Goal: Task Accomplishment & Management: Manage account settings

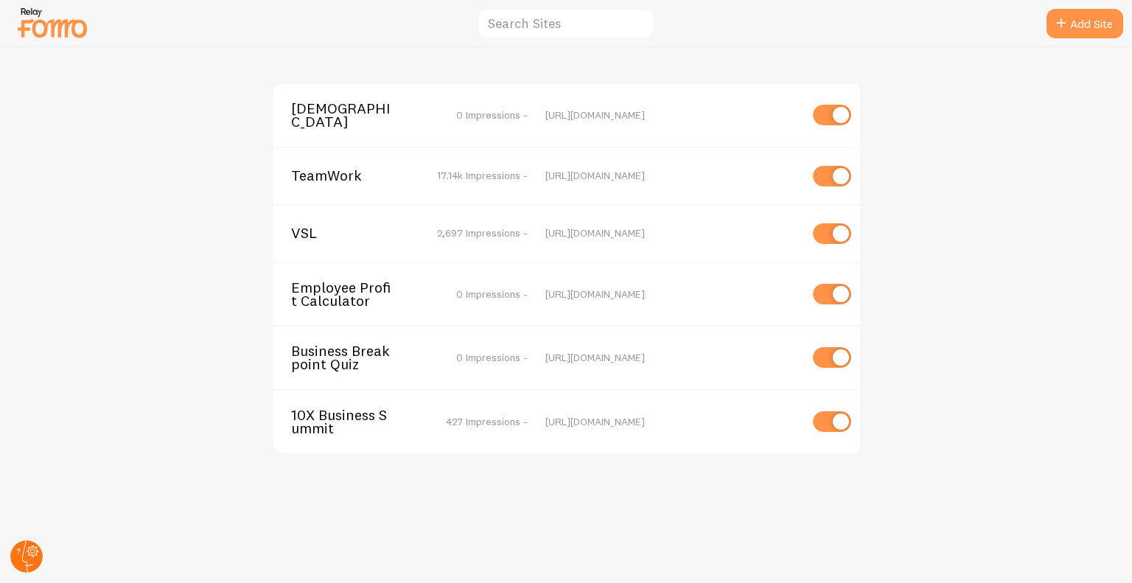
click at [38, 547] on circle at bounding box center [26, 556] width 32 height 32
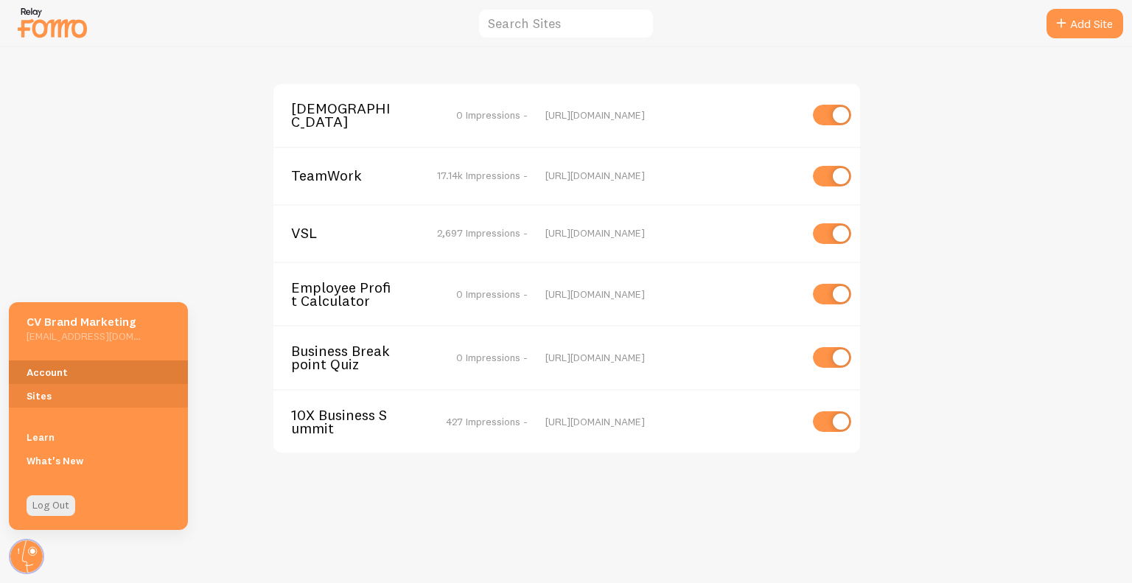
click at [96, 382] on link "Account" at bounding box center [98, 372] width 179 height 24
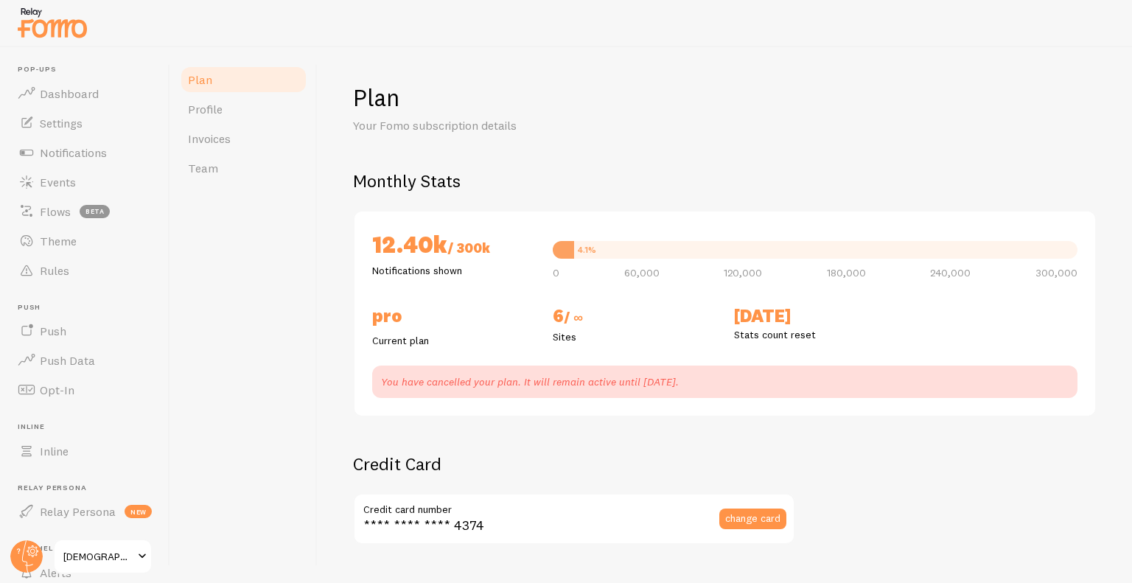
checkbox input "true"
click at [82, 24] on img at bounding box center [52, 23] width 74 height 38
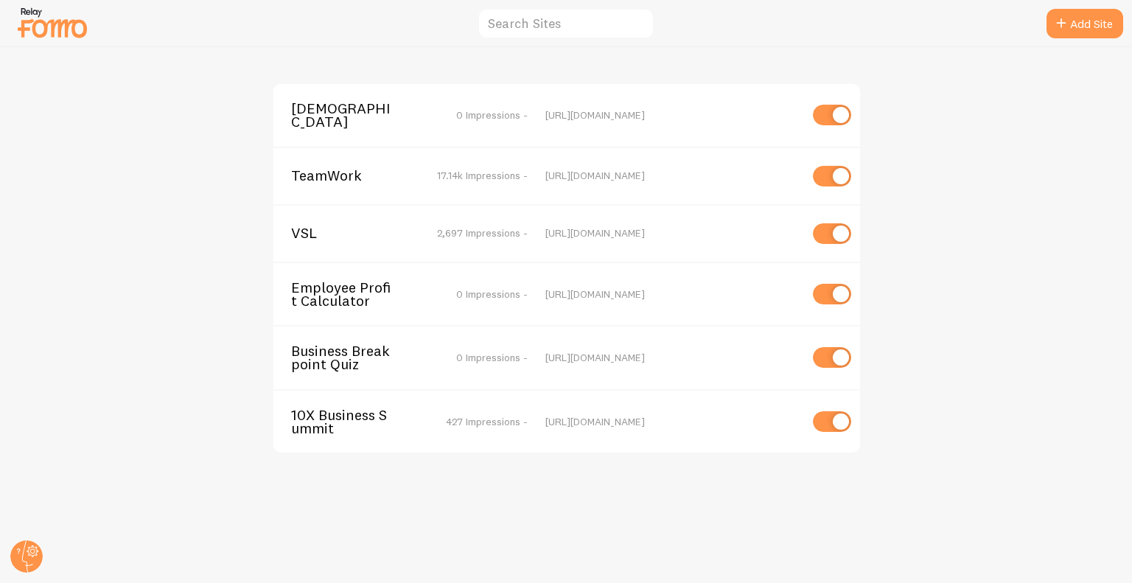
click at [338, 182] on span "TeamWork" at bounding box center [350, 175] width 119 height 13
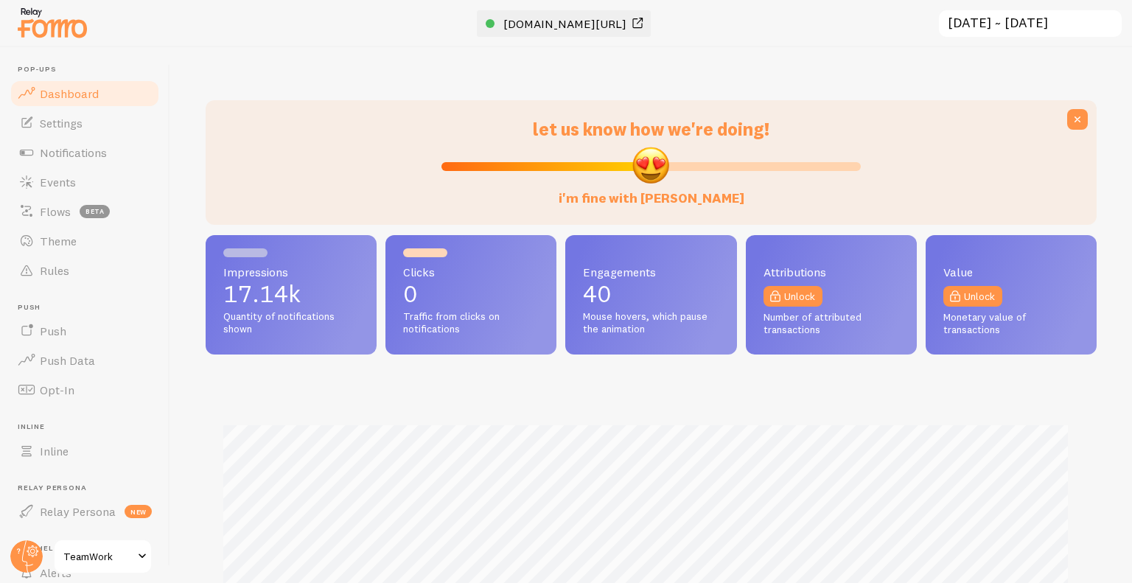
scroll to position [387, 880]
click at [587, 23] on span "[DOMAIN_NAME][URL]" at bounding box center [564, 23] width 123 height 15
click at [29, 553] on circle at bounding box center [26, 556] width 32 height 32
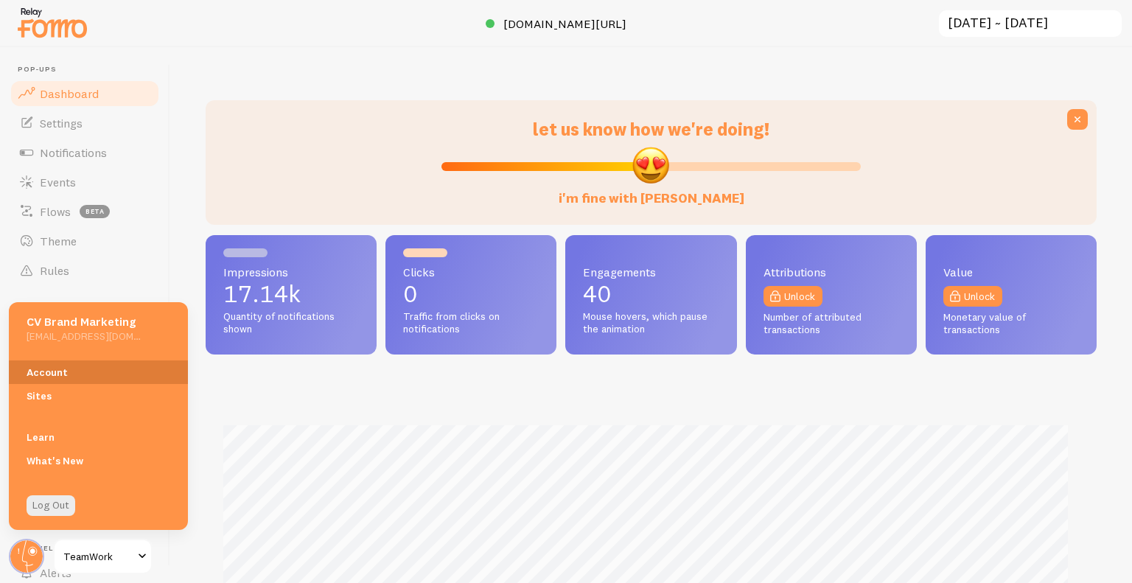
click at [80, 374] on link "Account" at bounding box center [98, 372] width 179 height 24
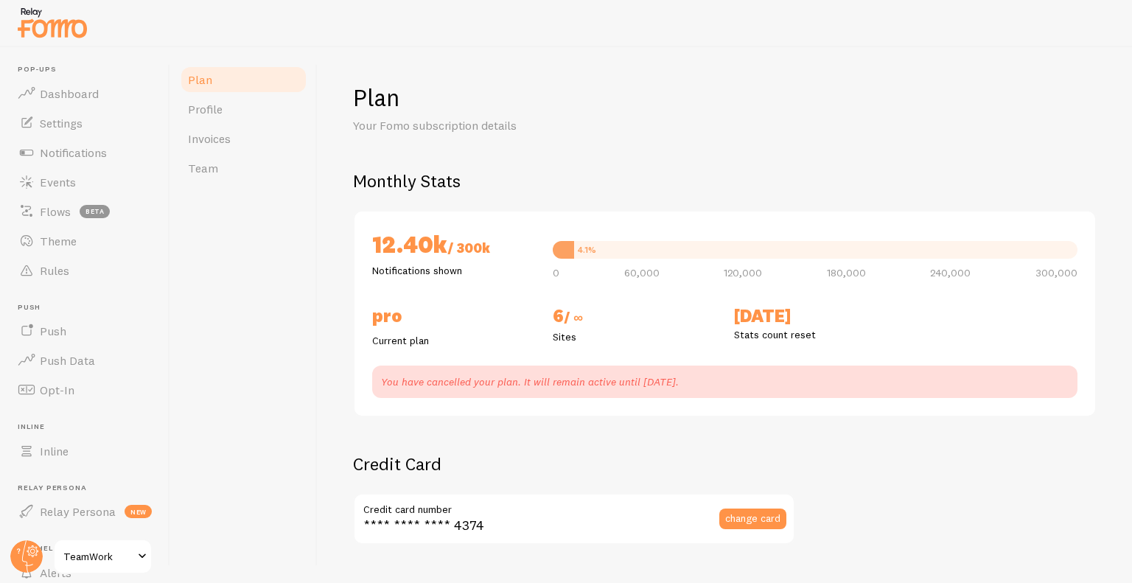
checkbox input "true"
click at [231, 173] on link "Team" at bounding box center [243, 167] width 129 height 29
